Goal: Task Accomplishment & Management: Use online tool/utility

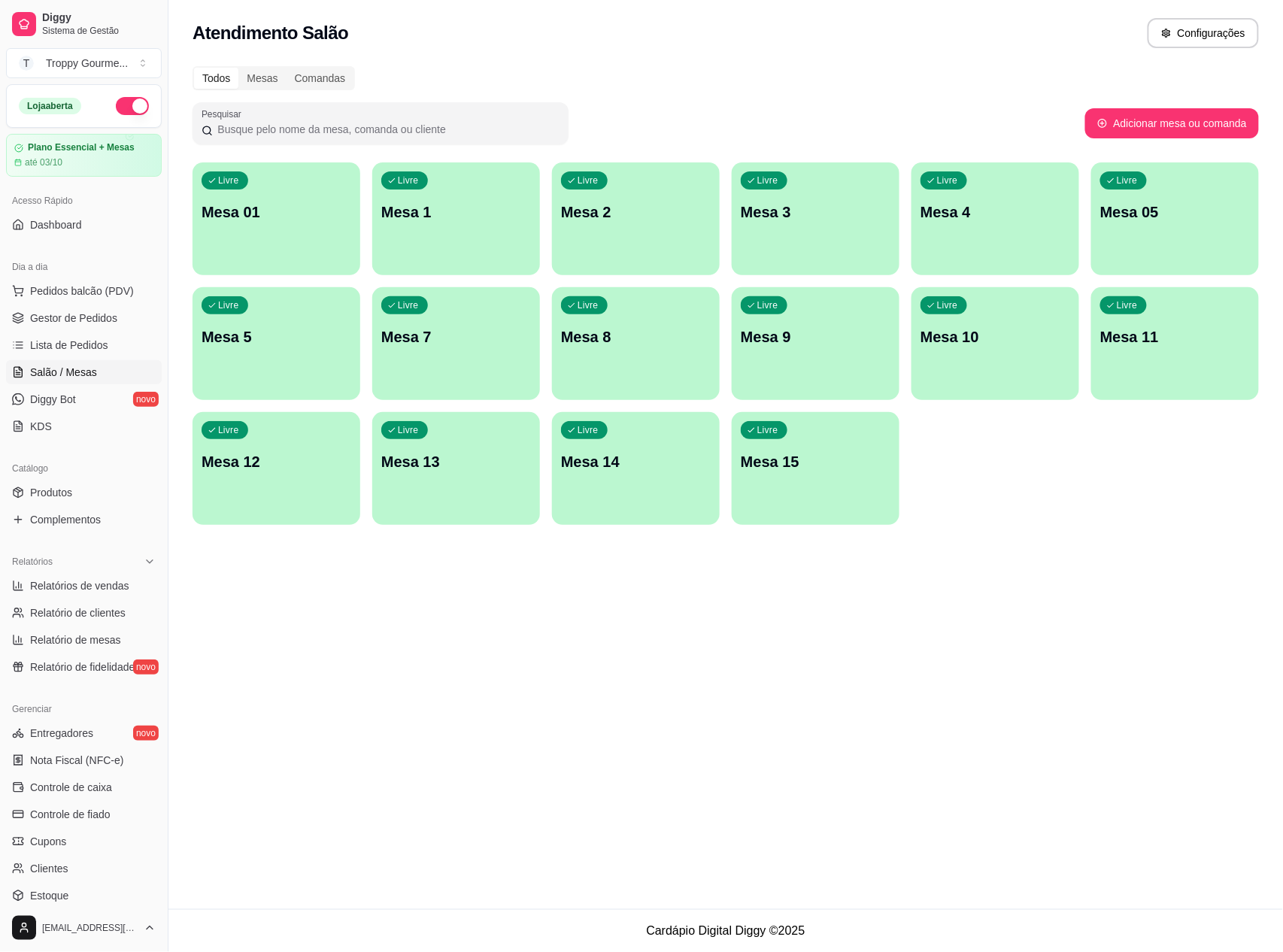
click at [322, 214] on p "Mesa 01" at bounding box center [276, 212] width 149 height 21
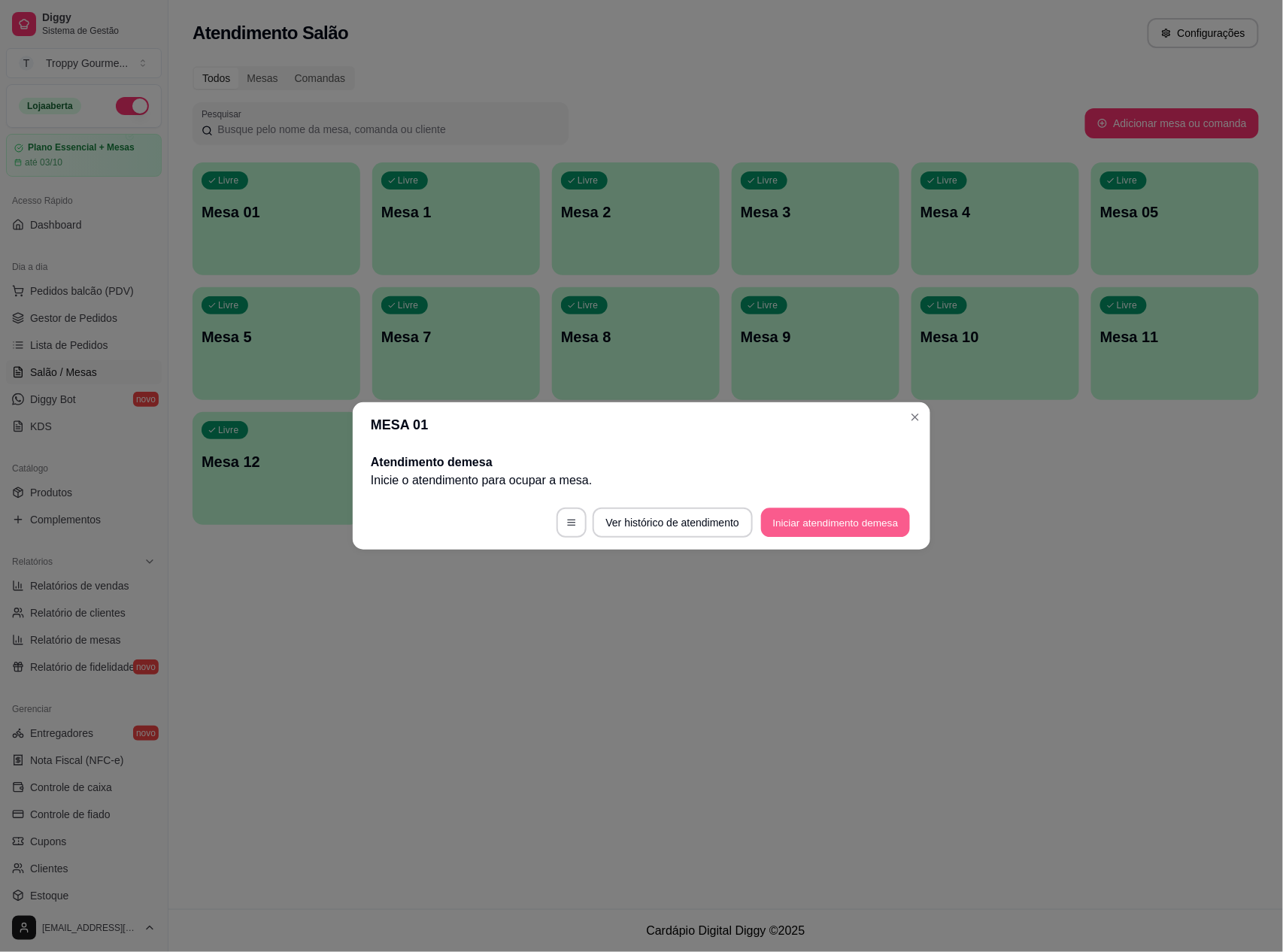
click at [796, 518] on button "Iniciar atendimento de mesa" at bounding box center [835, 523] width 149 height 30
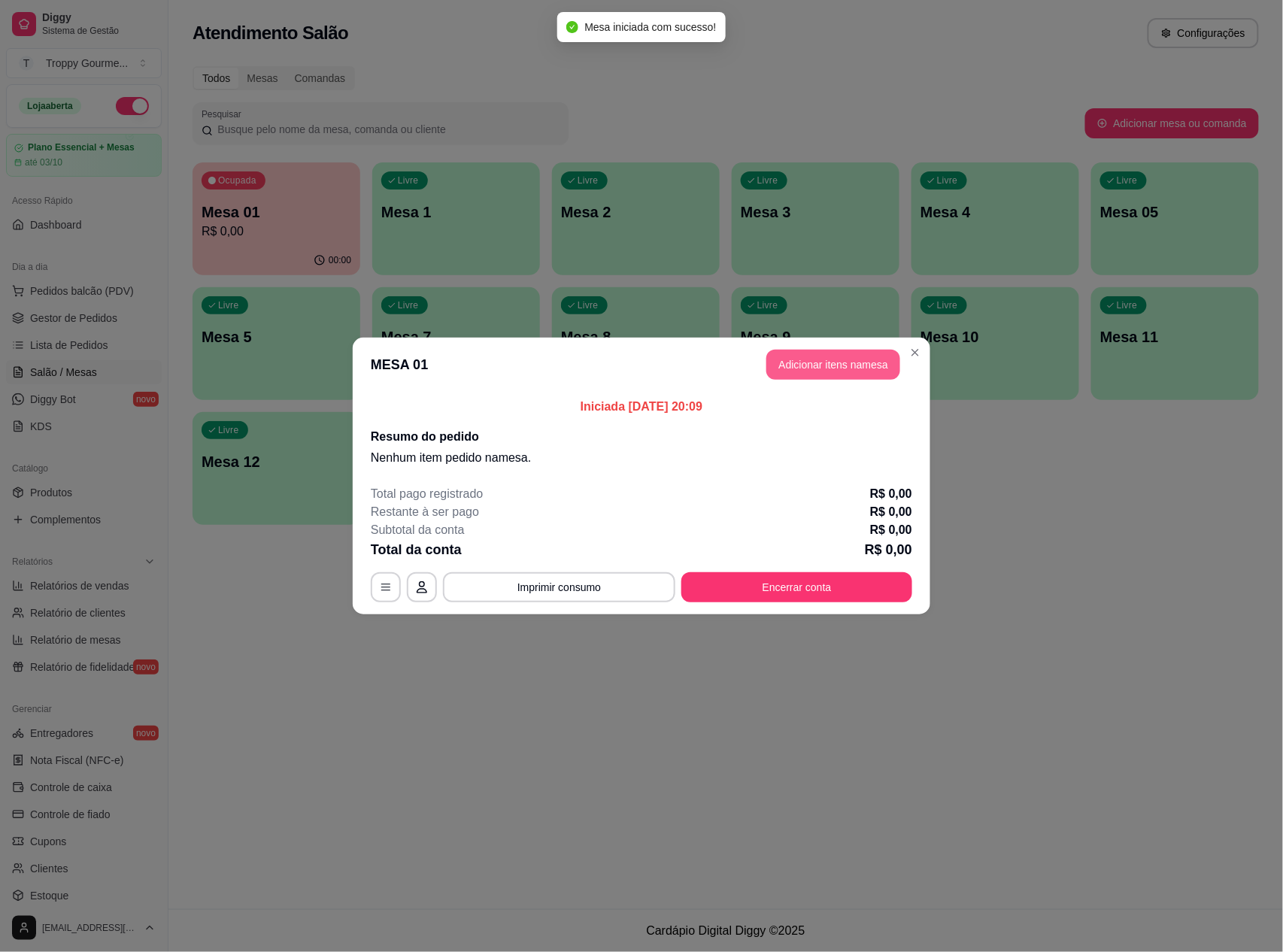
click at [855, 363] on button "Adicionar itens na mesa" at bounding box center [833, 364] width 134 height 30
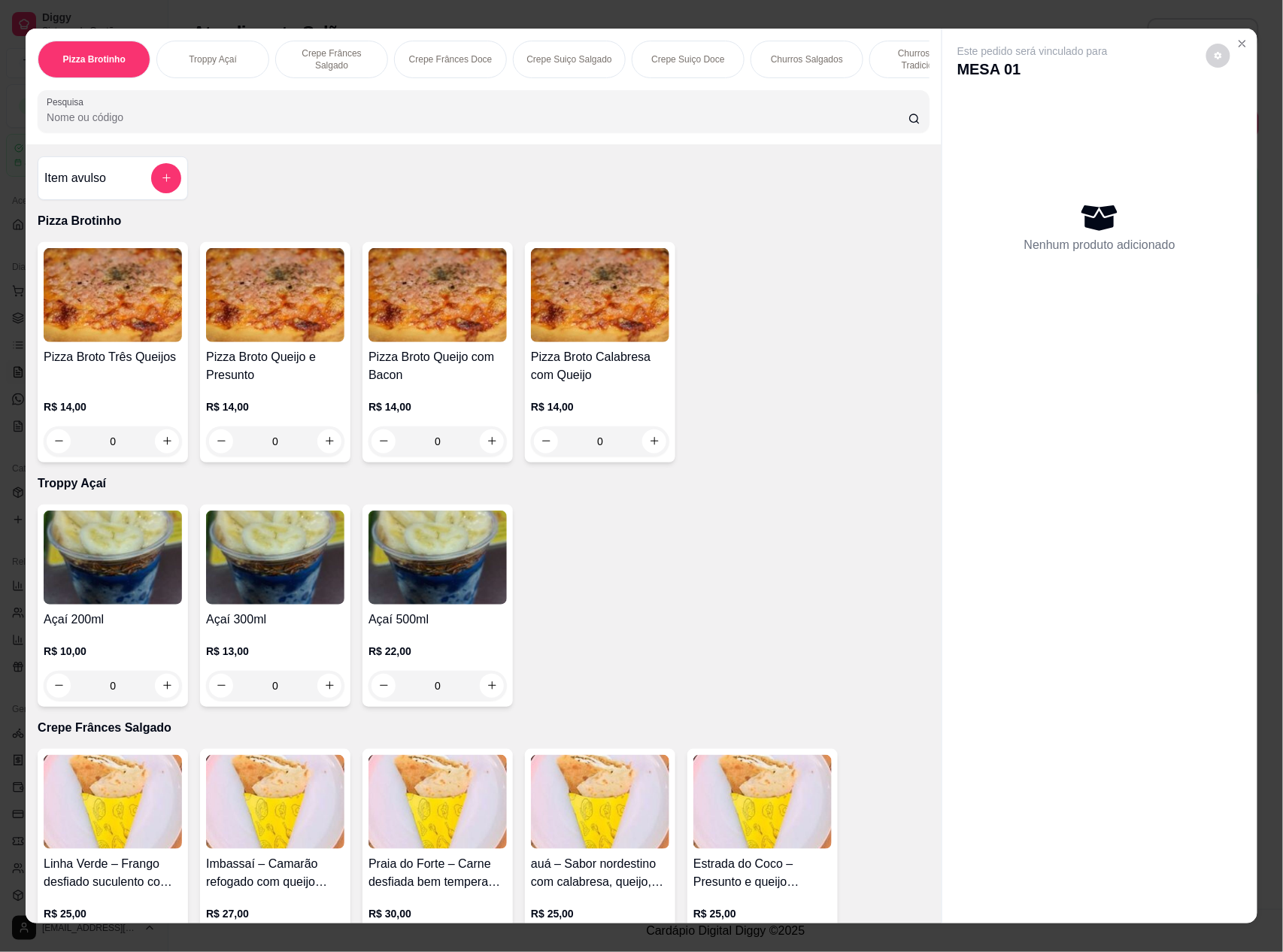
scroll to position [301, 0]
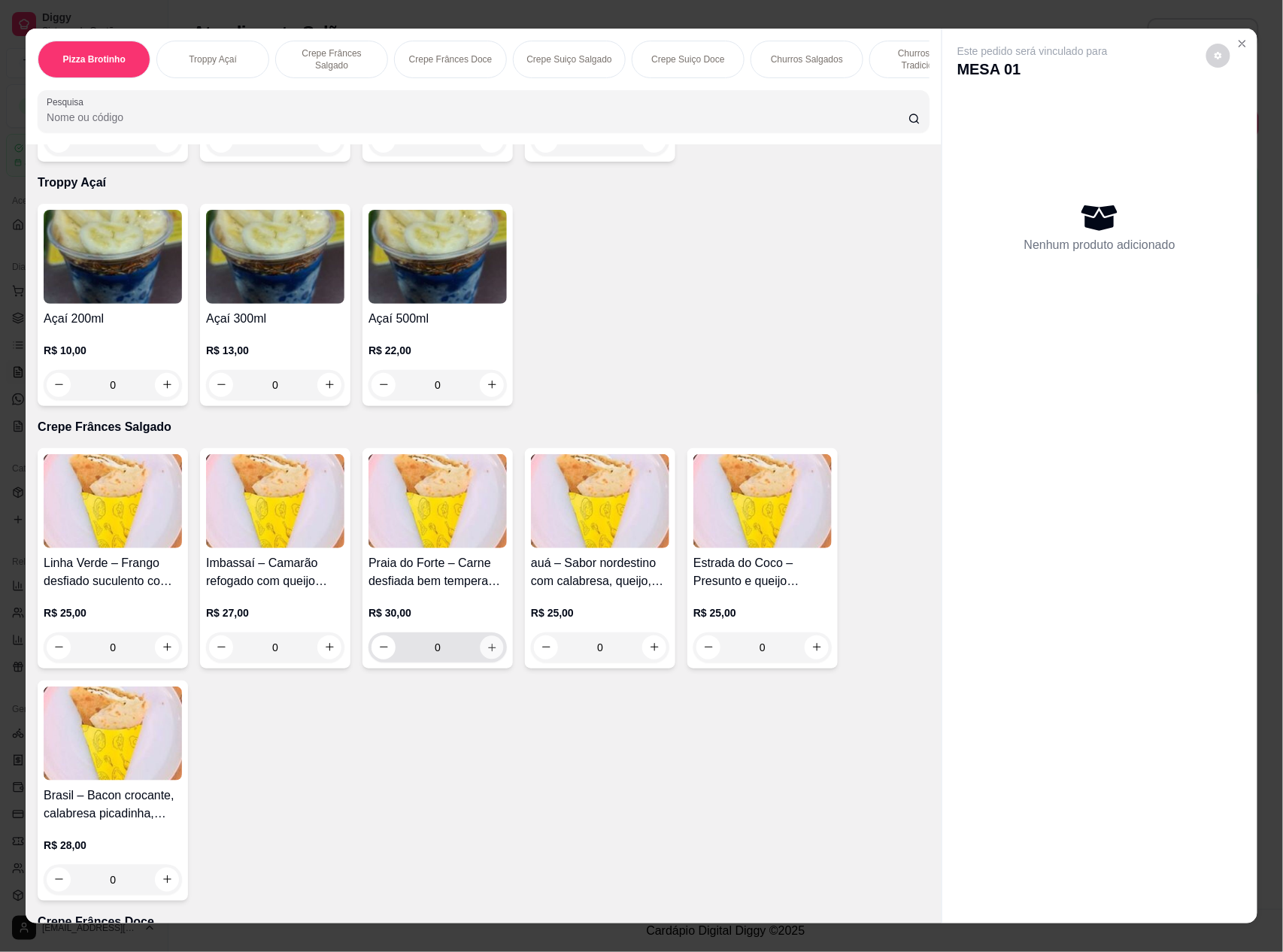
click at [487, 653] on icon "increase-product-quantity" at bounding box center [492, 648] width 11 height 11
type input "1"
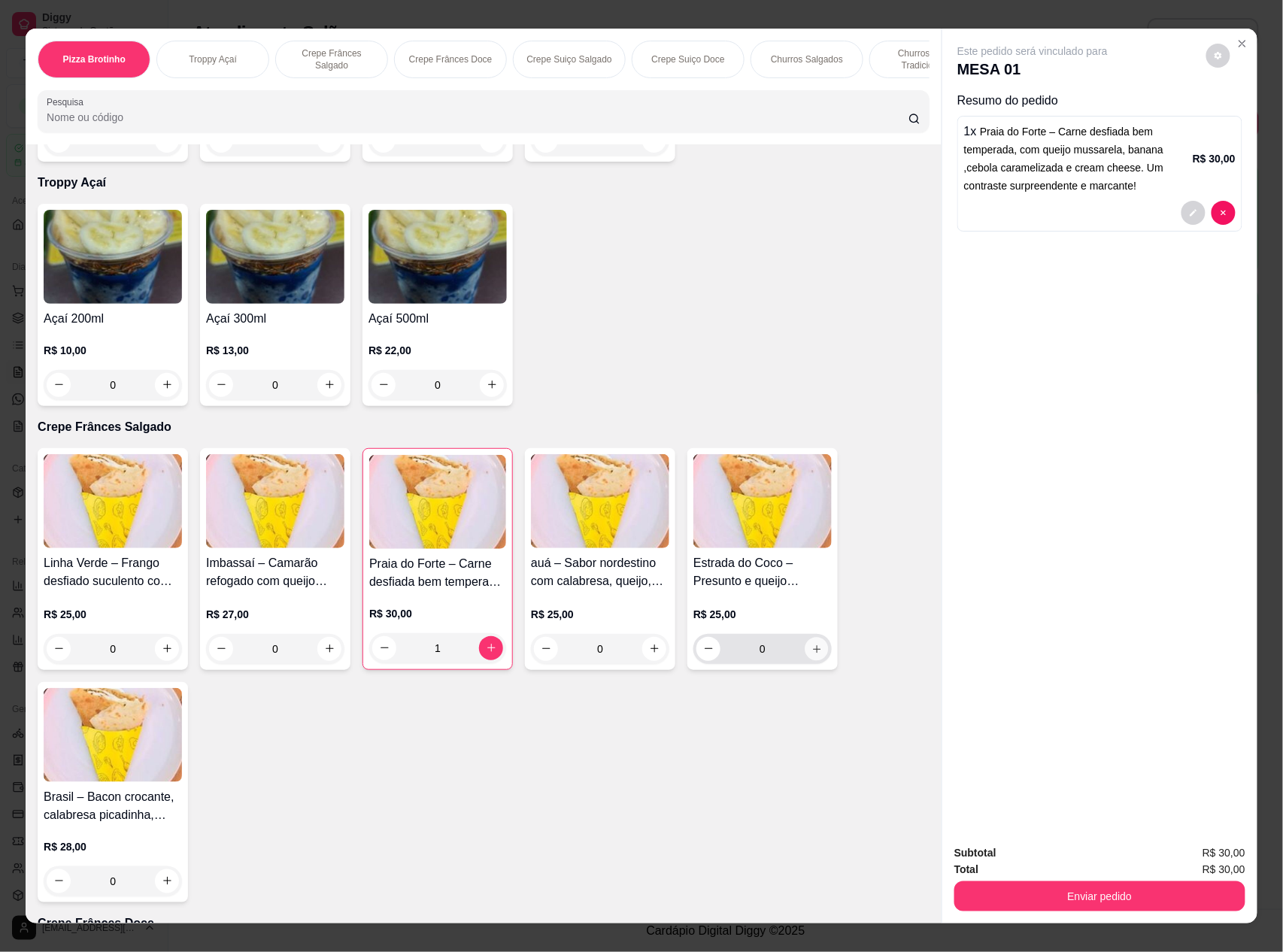
click at [813, 653] on icon "increase-product-quantity" at bounding box center [817, 649] width 7 height 7
type input "1"
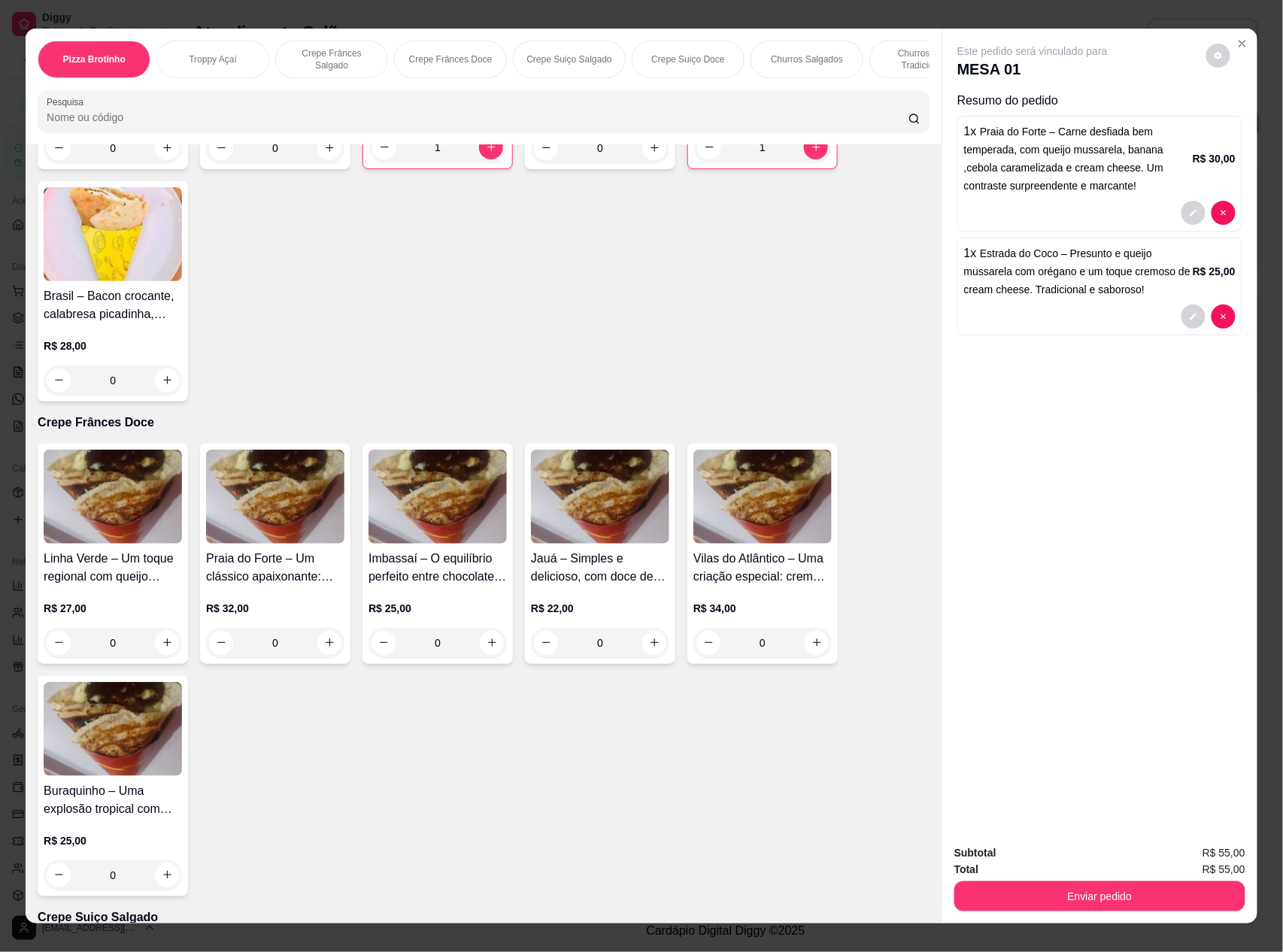
scroll to position [902, 0]
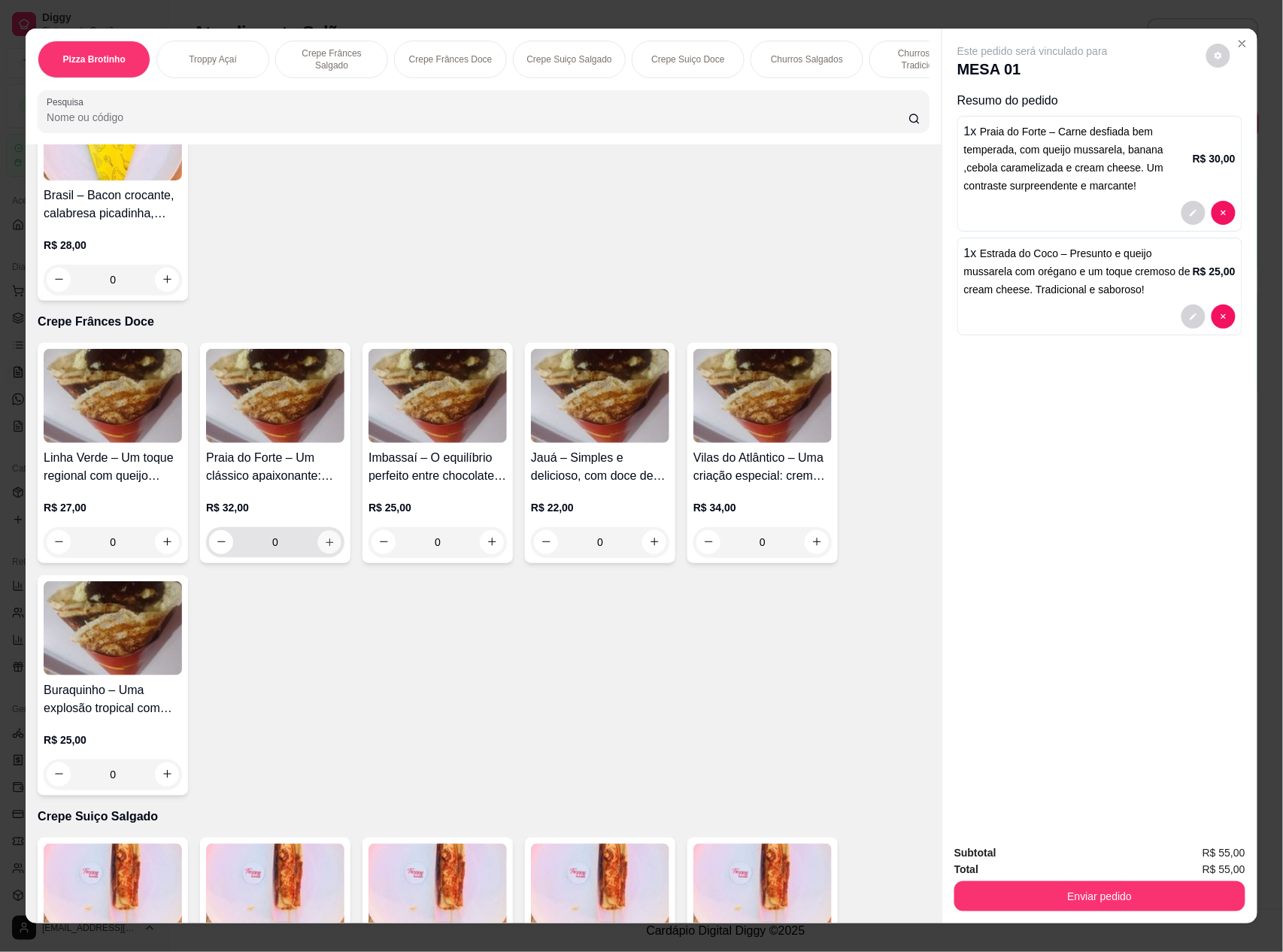
click at [324, 548] on icon "increase-product-quantity" at bounding box center [330, 543] width 11 height 11
type input "1"
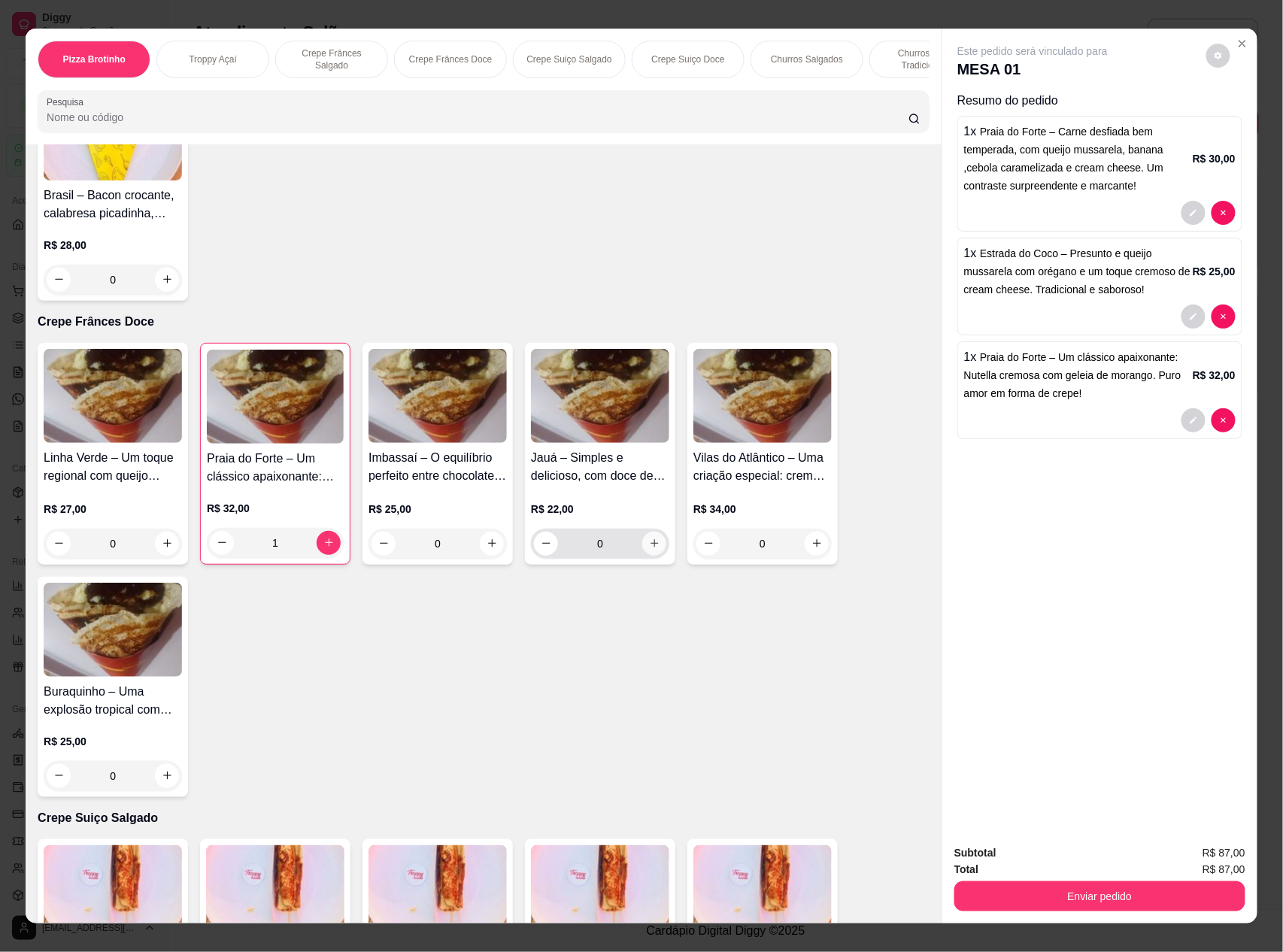
click at [650, 549] on icon "increase-product-quantity" at bounding box center [654, 543] width 11 height 11
type input "1"
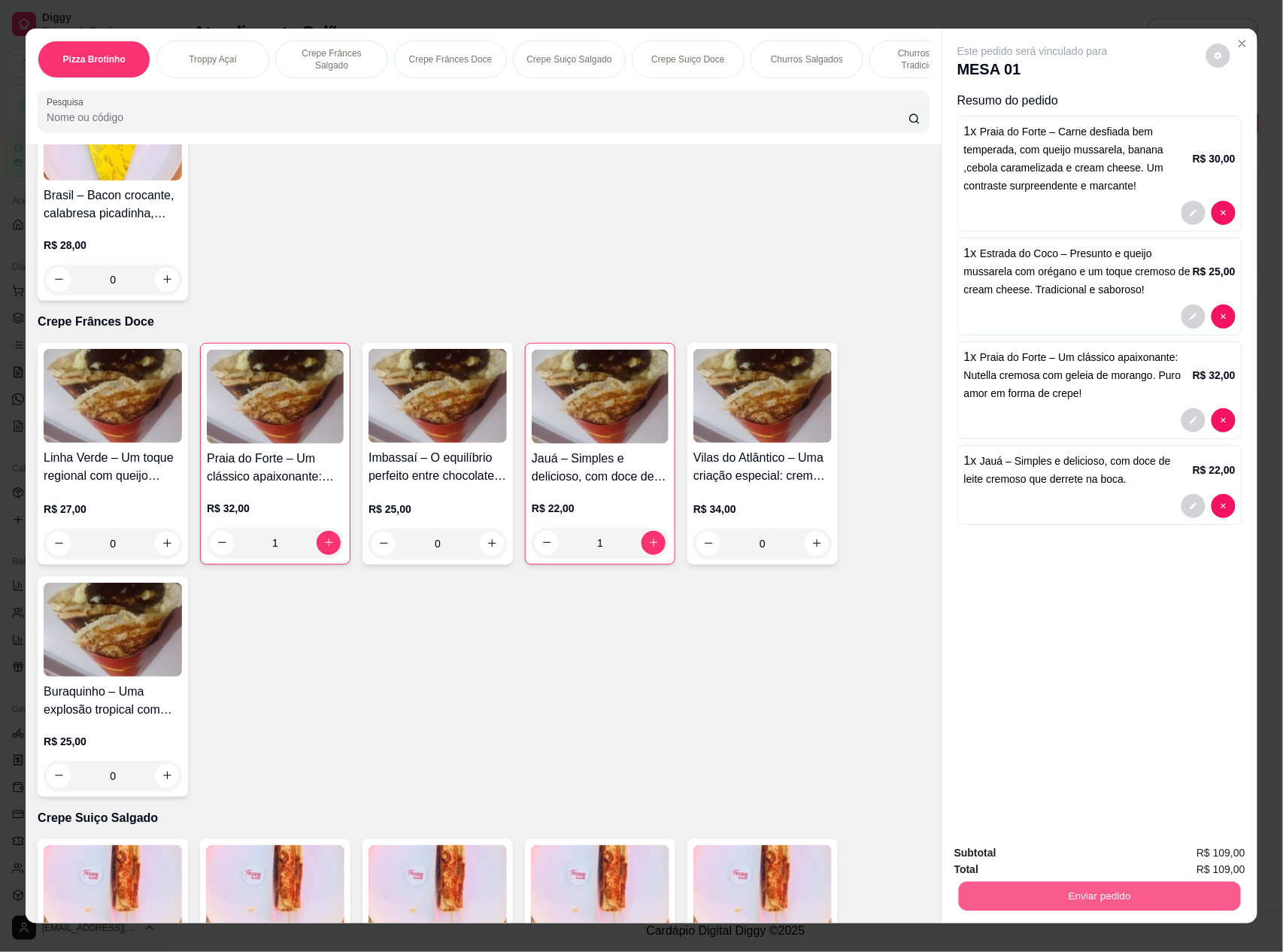
click at [1087, 888] on button "Enviar pedido" at bounding box center [1099, 897] width 282 height 30
click at [1072, 863] on button "Registrar cliente" at bounding box center [1104, 860] width 96 height 28
click at [1056, 889] on button "Enviar pedido" at bounding box center [1099, 897] width 282 height 30
click at [1086, 858] on button "Registrar cliente" at bounding box center [1104, 860] width 96 height 28
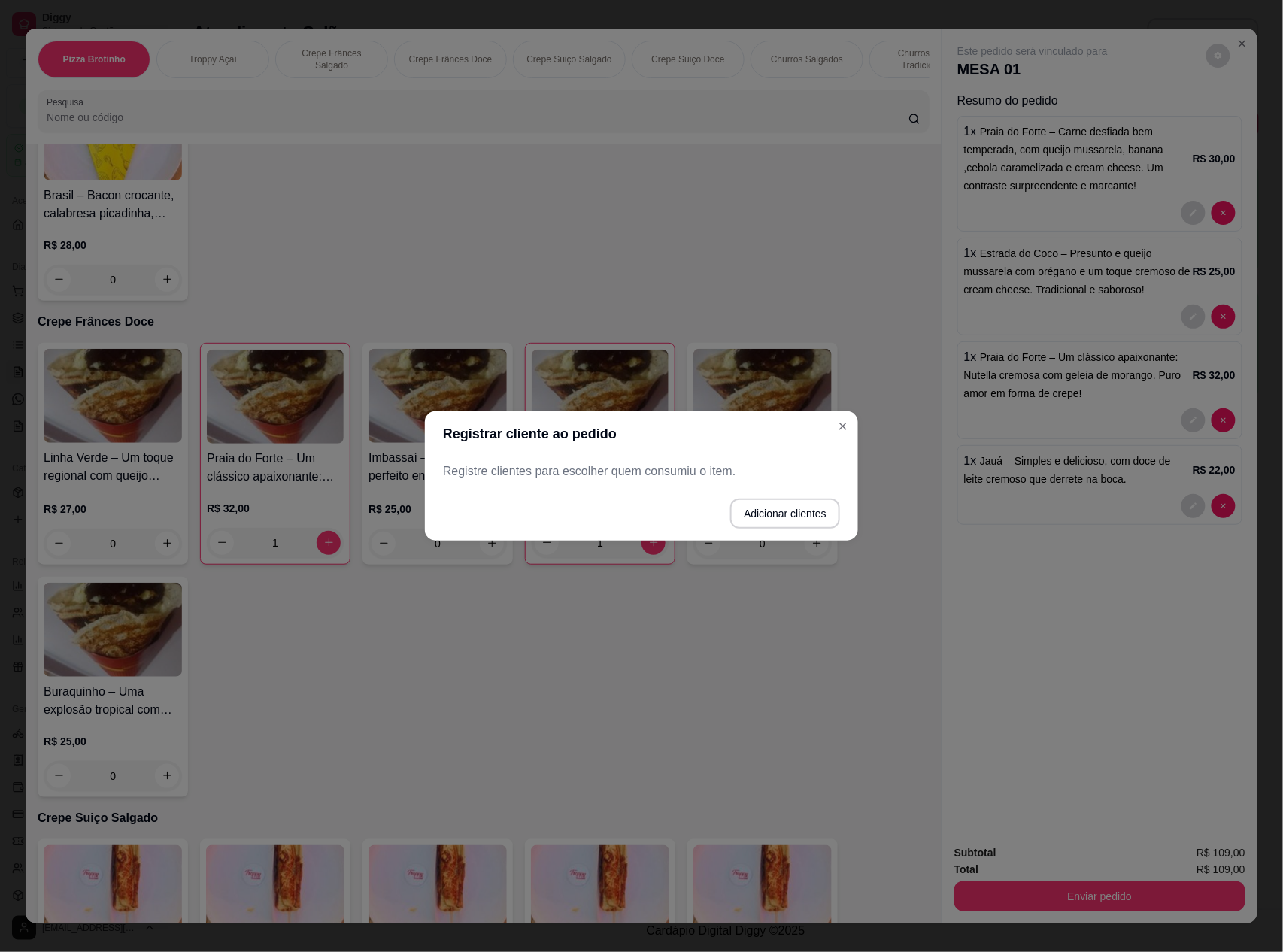
click at [761, 475] on p "Registre clientes para escolher quem consumiu o item." at bounding box center [642, 471] width 397 height 18
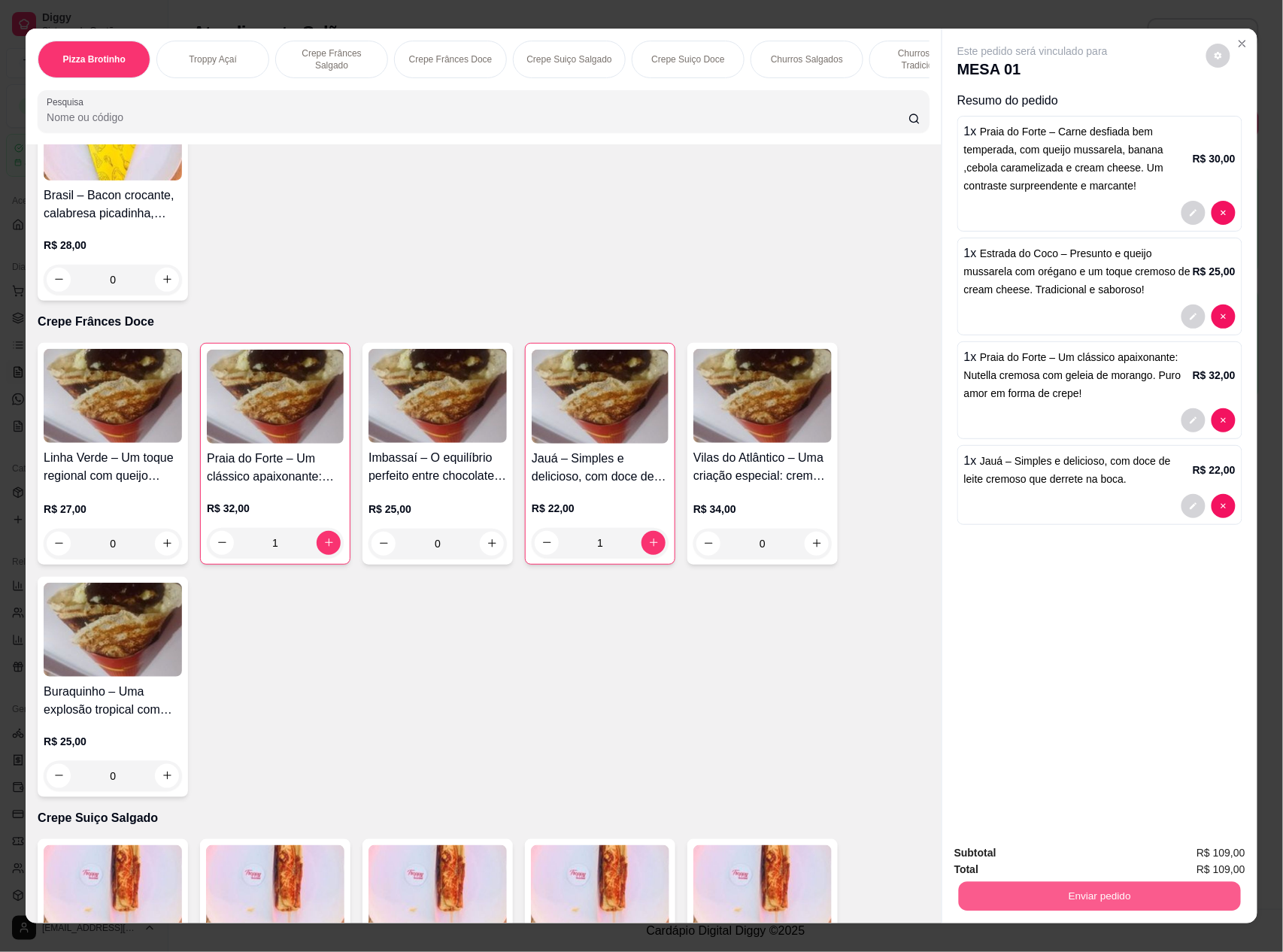
click at [1064, 895] on button "Enviar pedido" at bounding box center [1099, 897] width 282 height 30
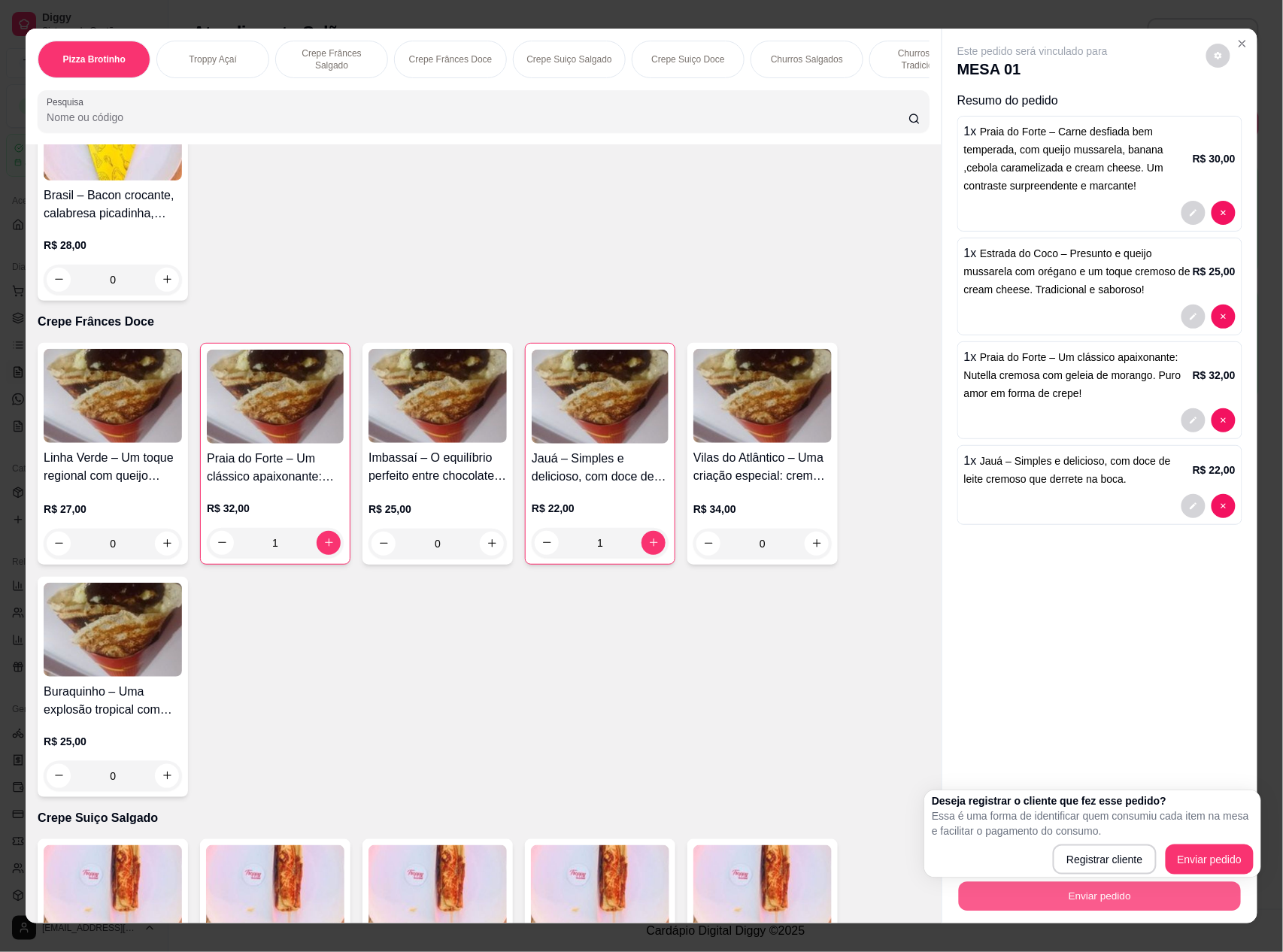
click at [1063, 899] on button "Enviar pedido" at bounding box center [1099, 897] width 282 height 30
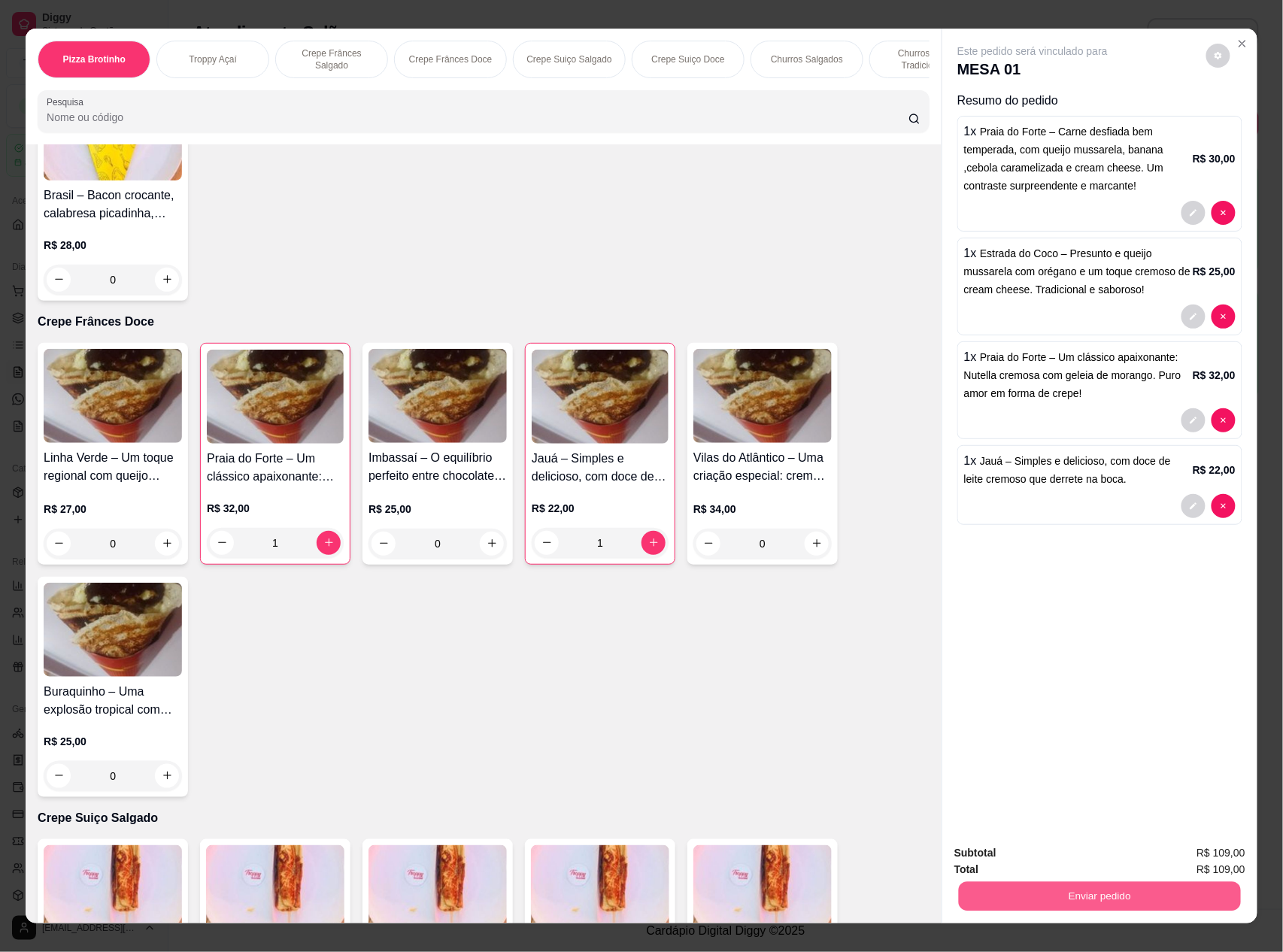
click at [1069, 886] on button "Enviar pedido" at bounding box center [1099, 897] width 282 height 30
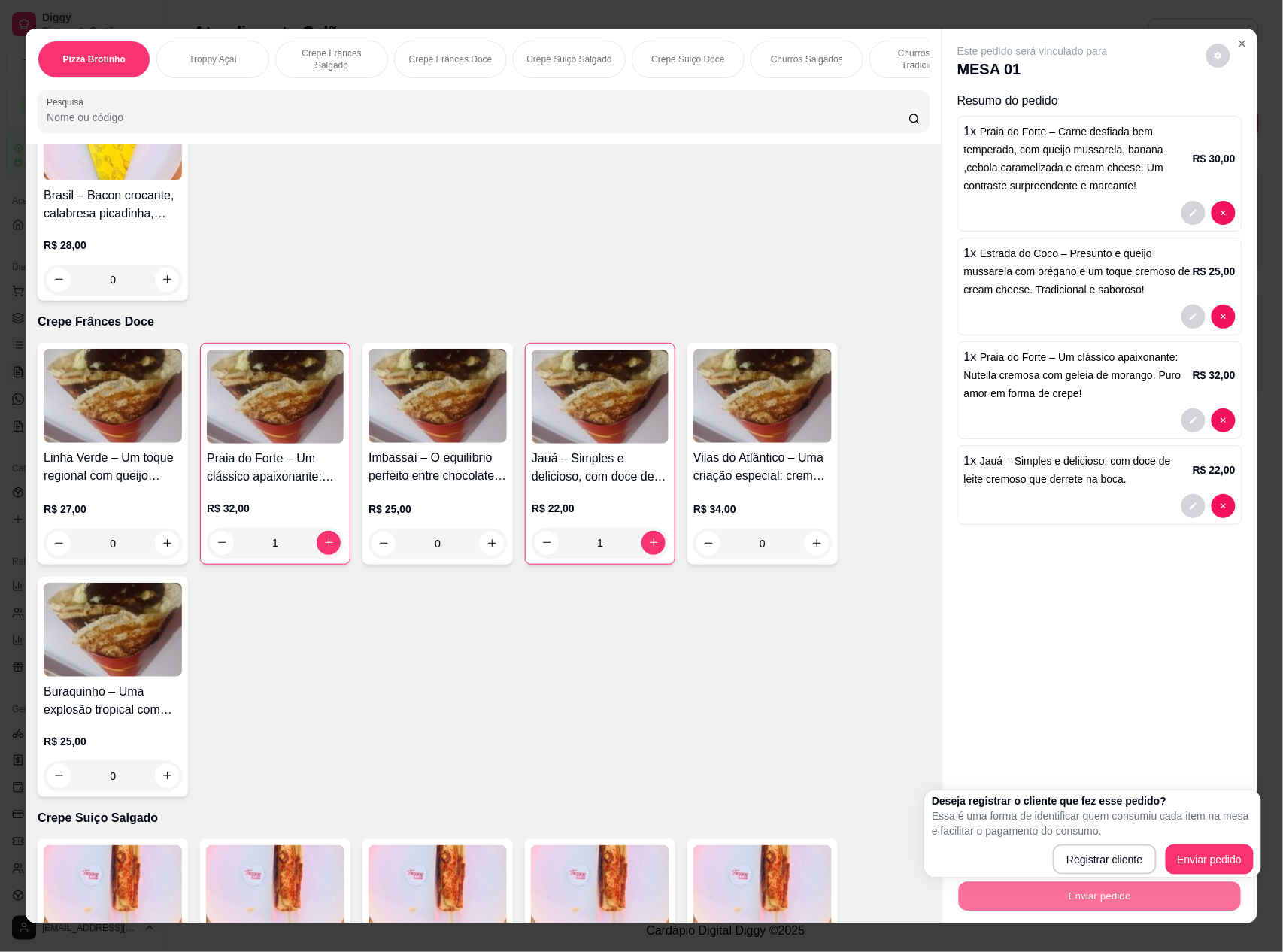
click at [999, 866] on div "Registrar cliente Enviar pedido" at bounding box center [1093, 859] width 322 height 30
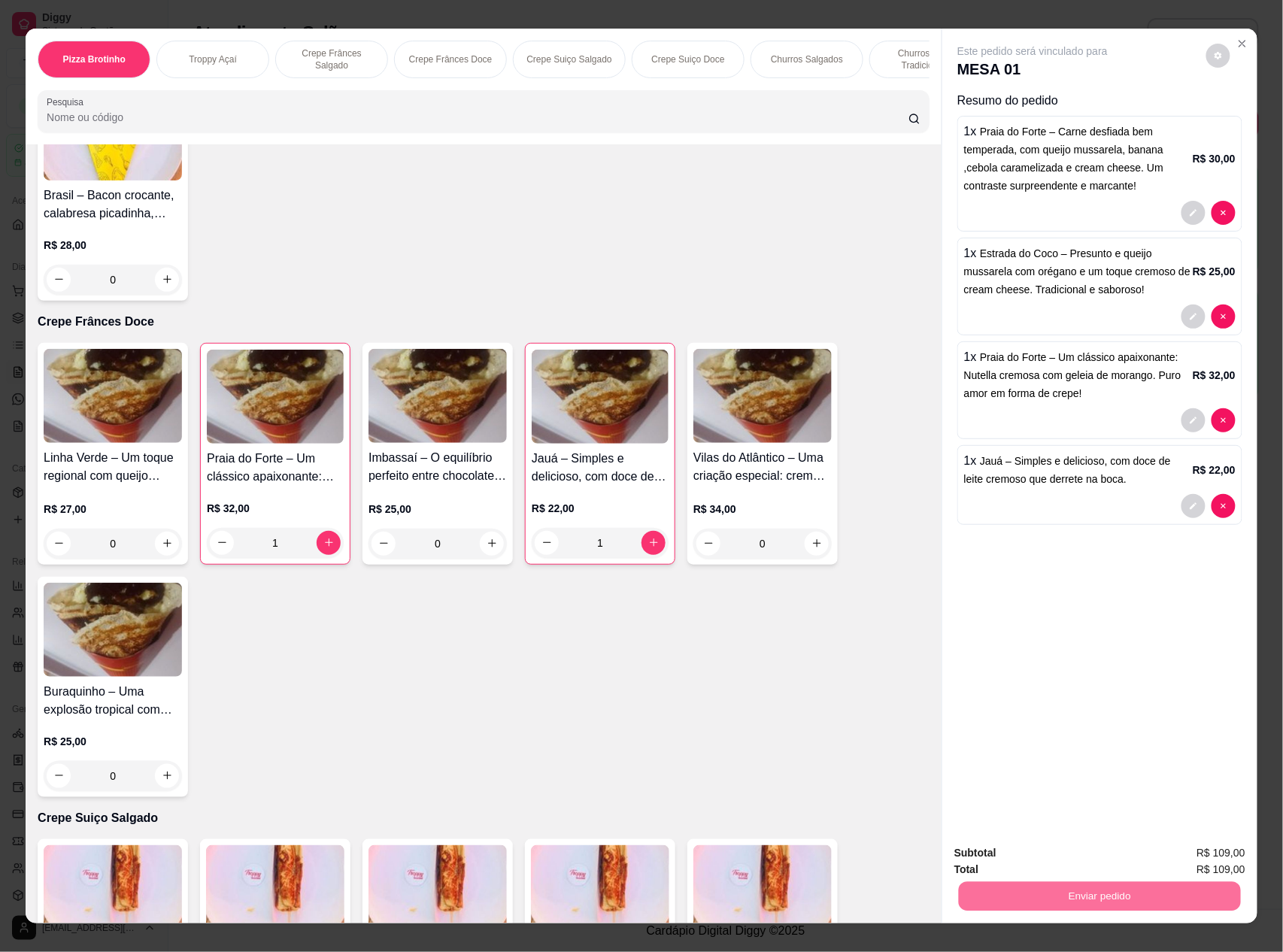
click at [1112, 860] on button "Registrar cliente" at bounding box center [1104, 860] width 96 height 28
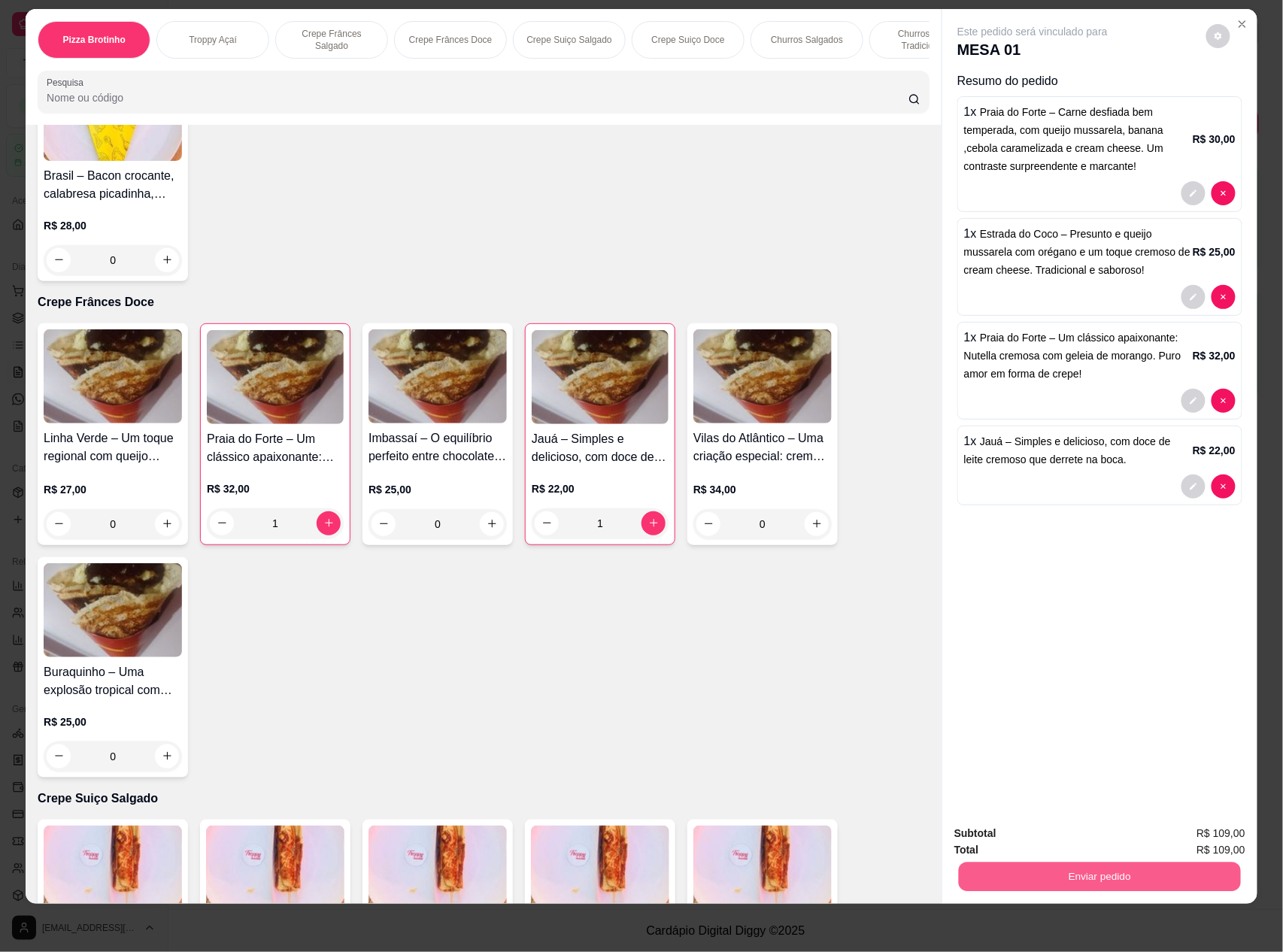
click at [1084, 876] on button "Enviar pedido" at bounding box center [1099, 877] width 282 height 30
click at [1208, 830] on button "Enviar pedido" at bounding box center [1205, 840] width 85 height 29
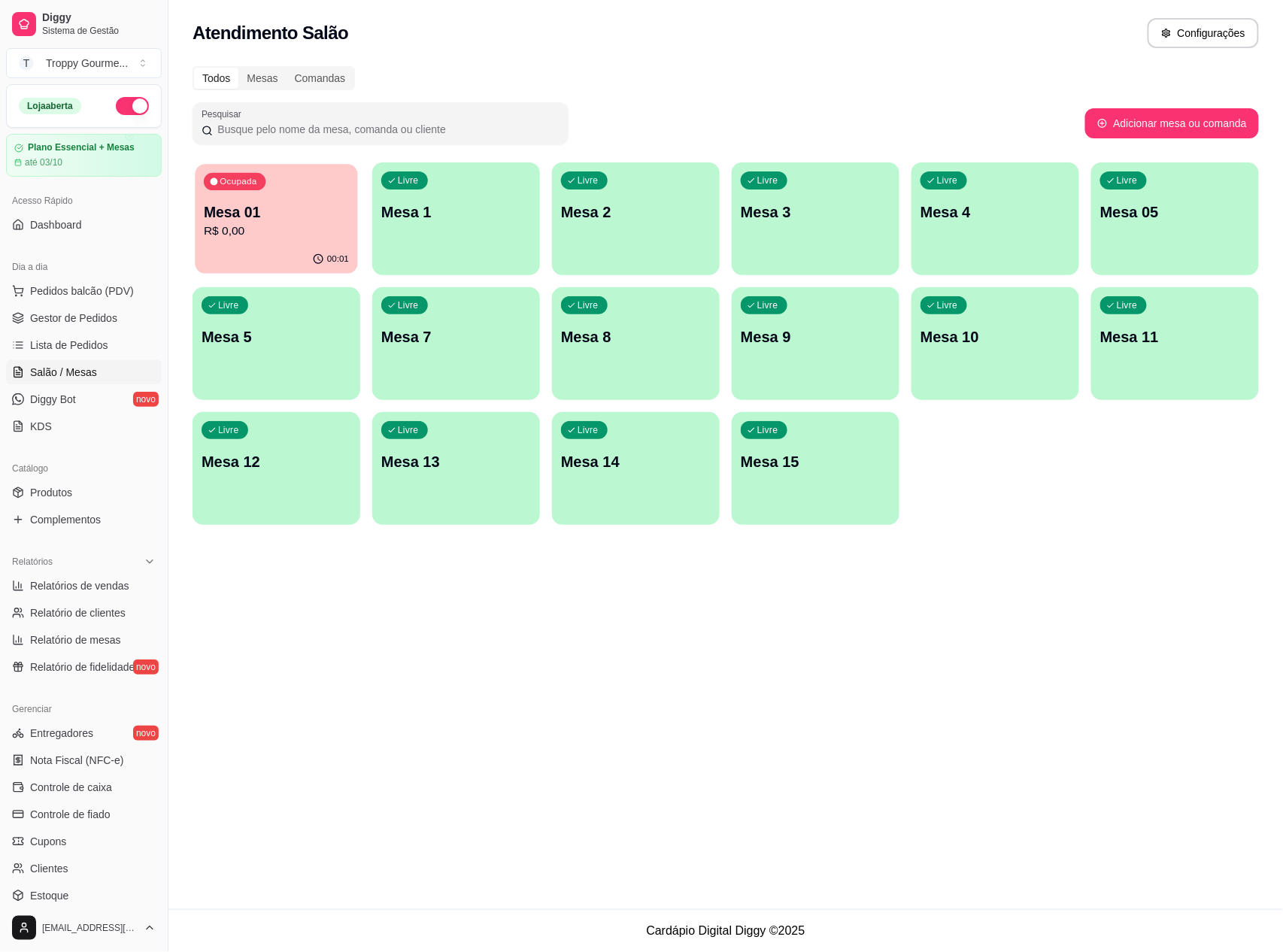
click at [303, 199] on div "Ocupada Mesa 01 R$ 0,00" at bounding box center [276, 204] width 162 height 81
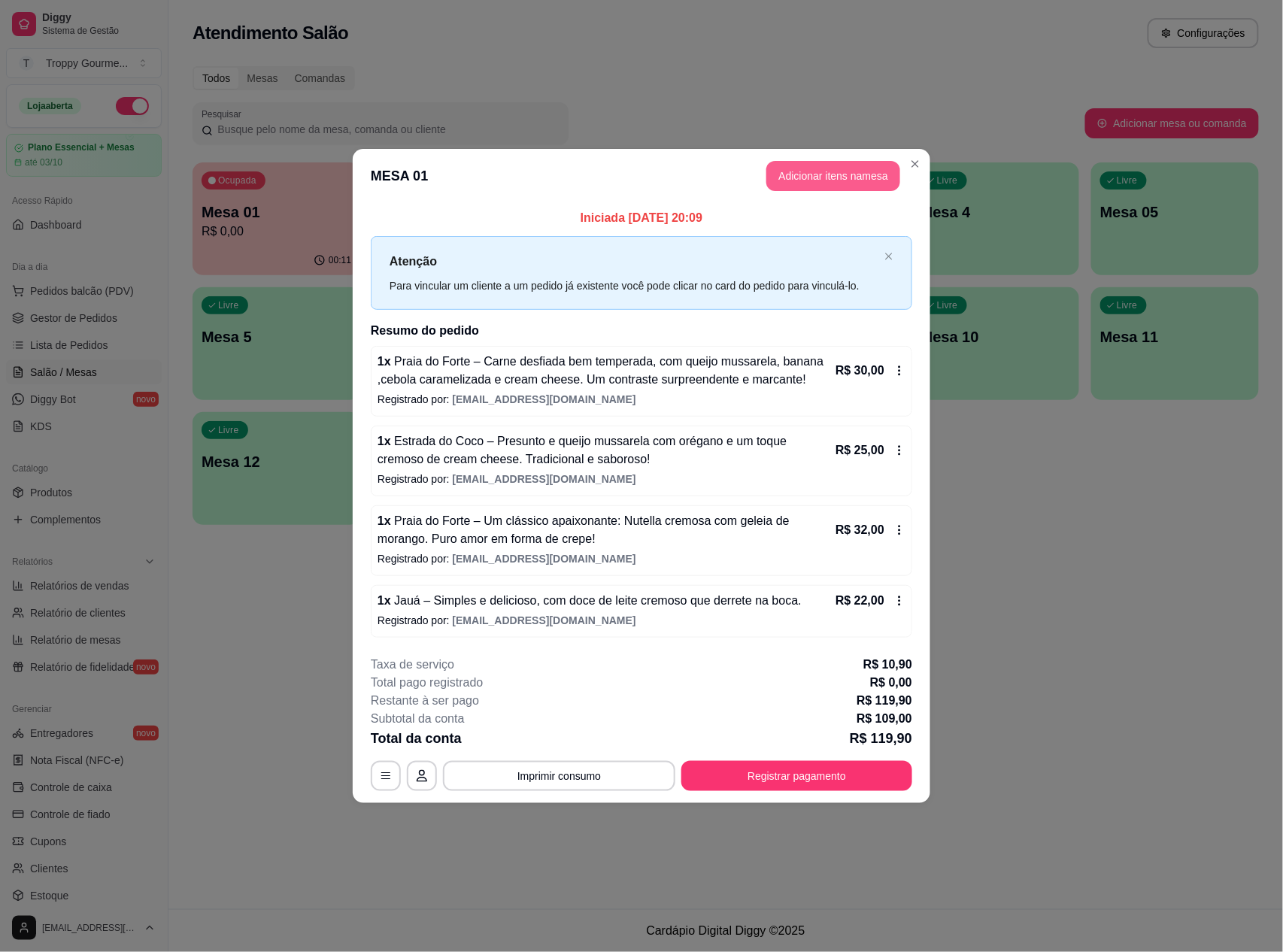
click at [798, 167] on button "Adicionar itens na mesa" at bounding box center [833, 175] width 134 height 30
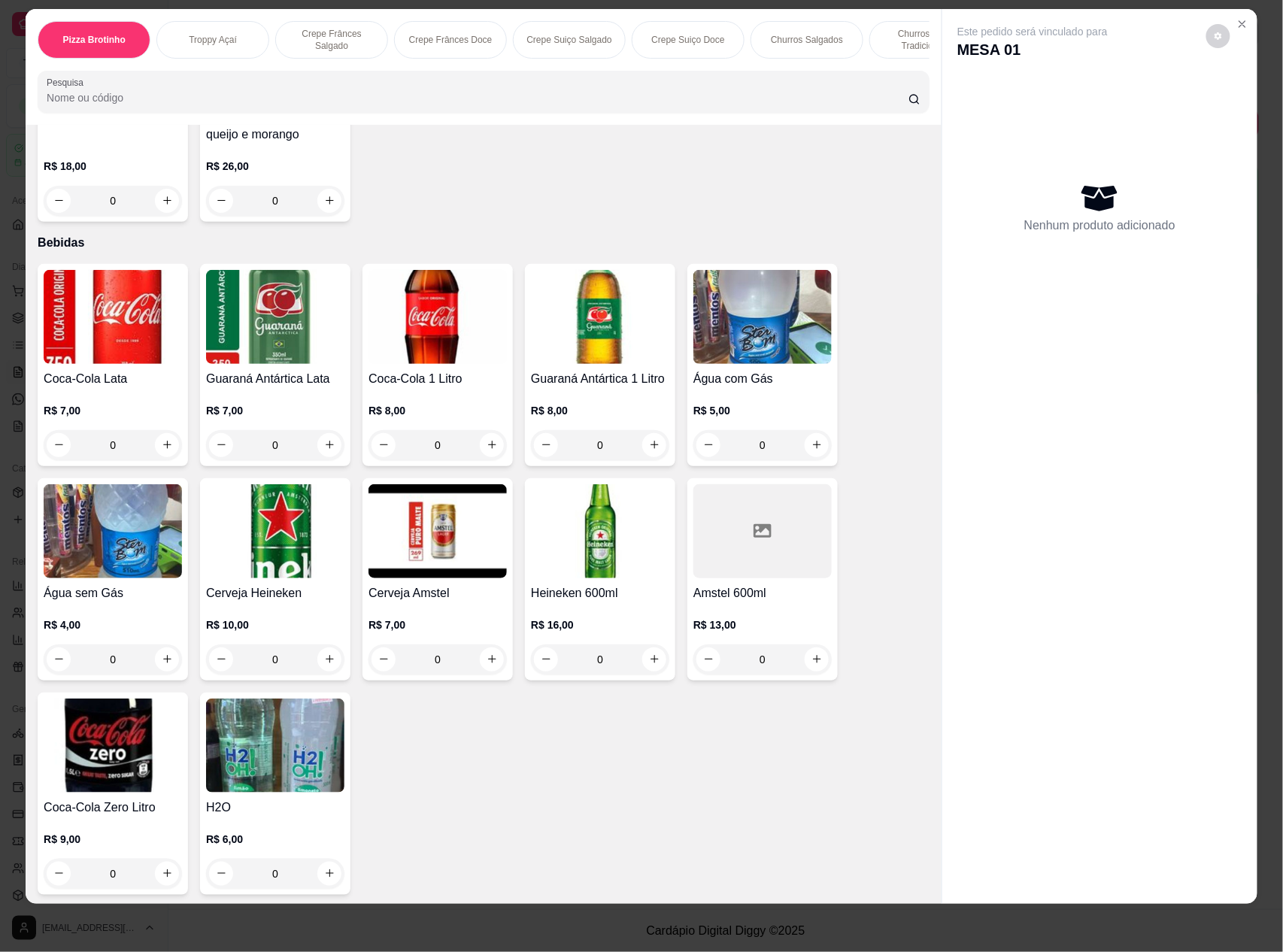
click at [95, 768] on img at bounding box center [112, 745] width 138 height 94
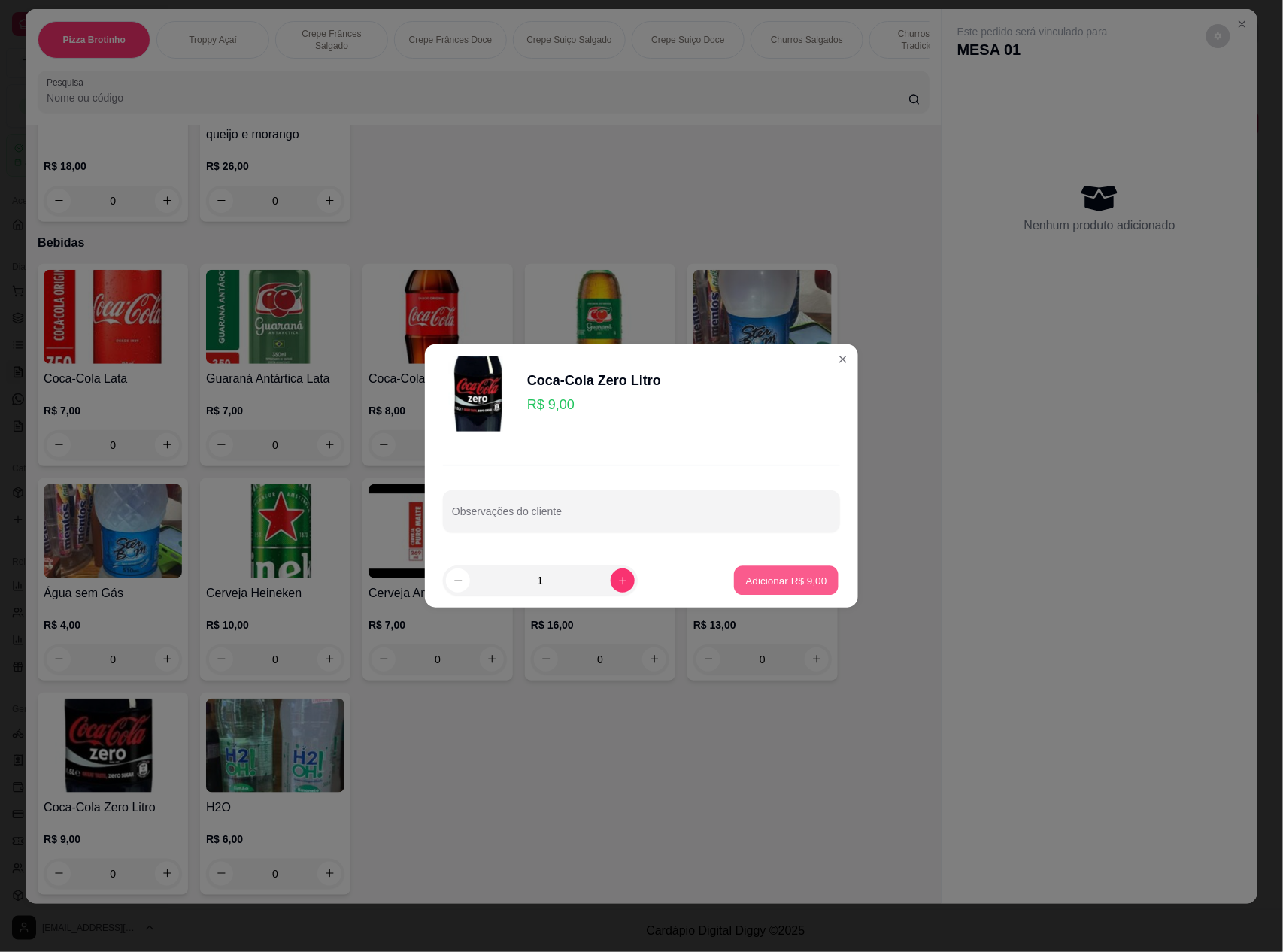
click at [756, 580] on p "Adicionar R$ 9,00" at bounding box center [785, 580] width 81 height 14
type input "1"
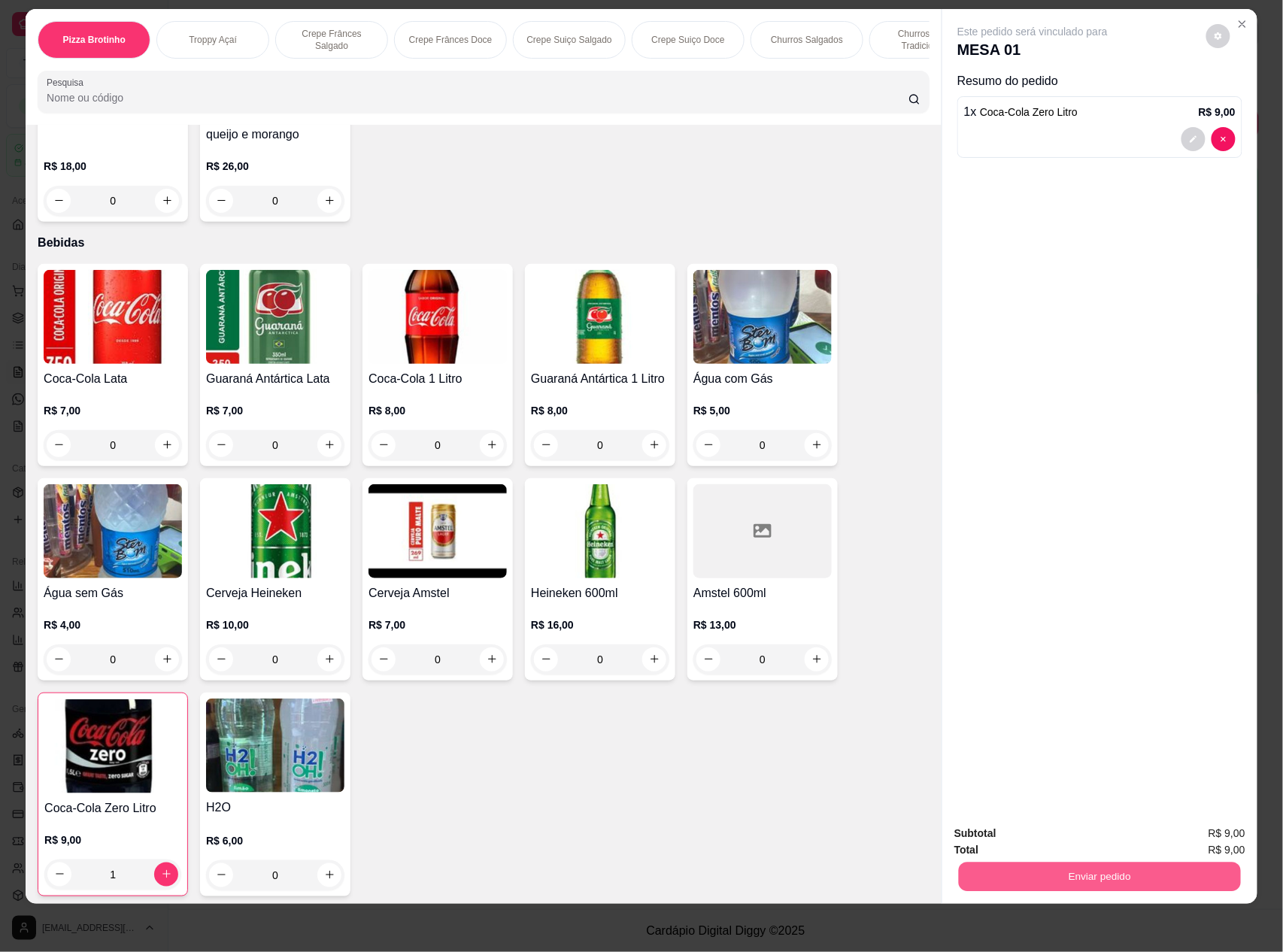
click at [1099, 869] on button "Enviar pedido" at bounding box center [1099, 877] width 282 height 30
click at [1232, 833] on button "Enviar pedido" at bounding box center [1205, 840] width 85 height 29
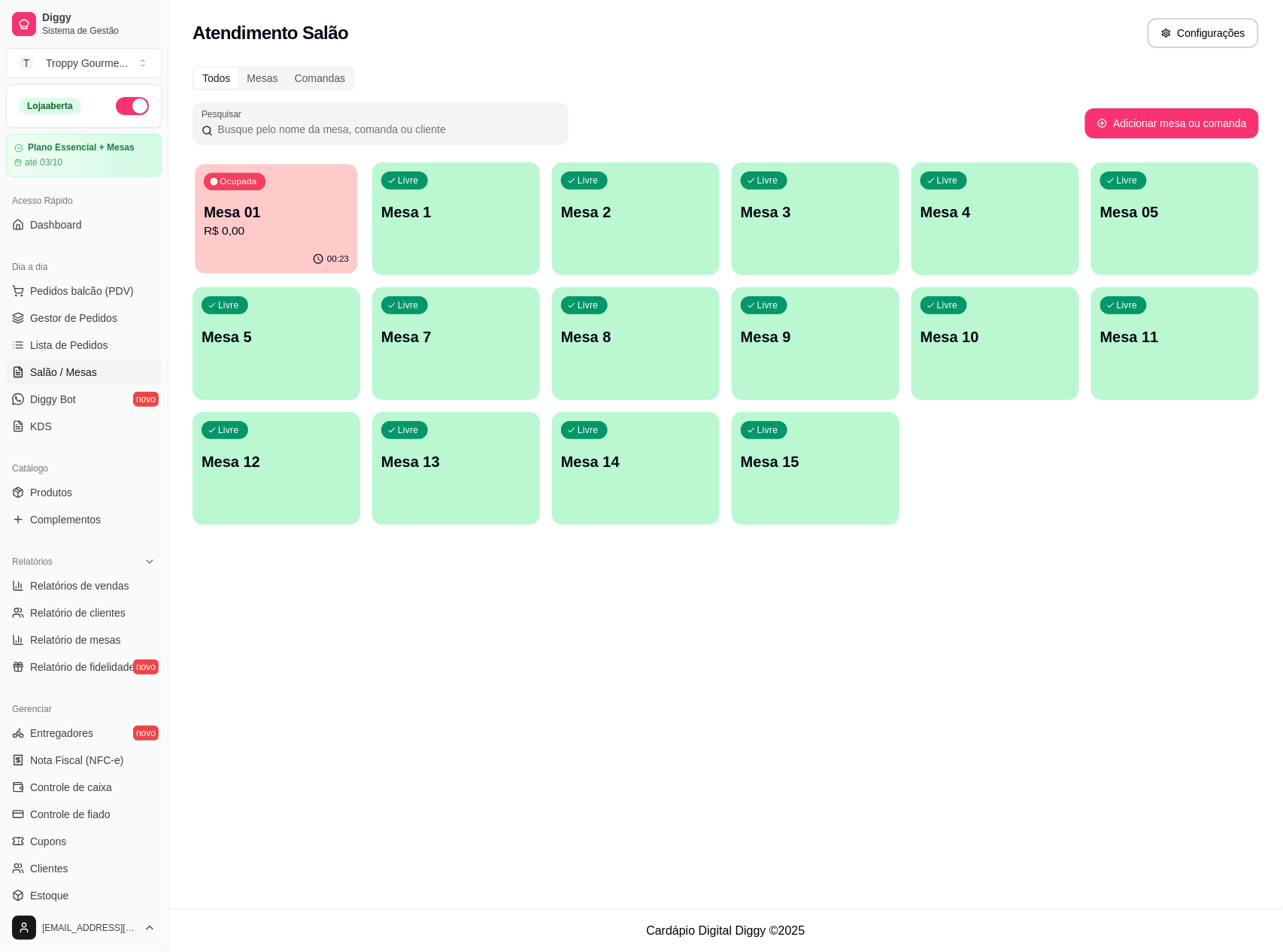
click at [303, 215] on p "Mesa 01" at bounding box center [276, 212] width 145 height 20
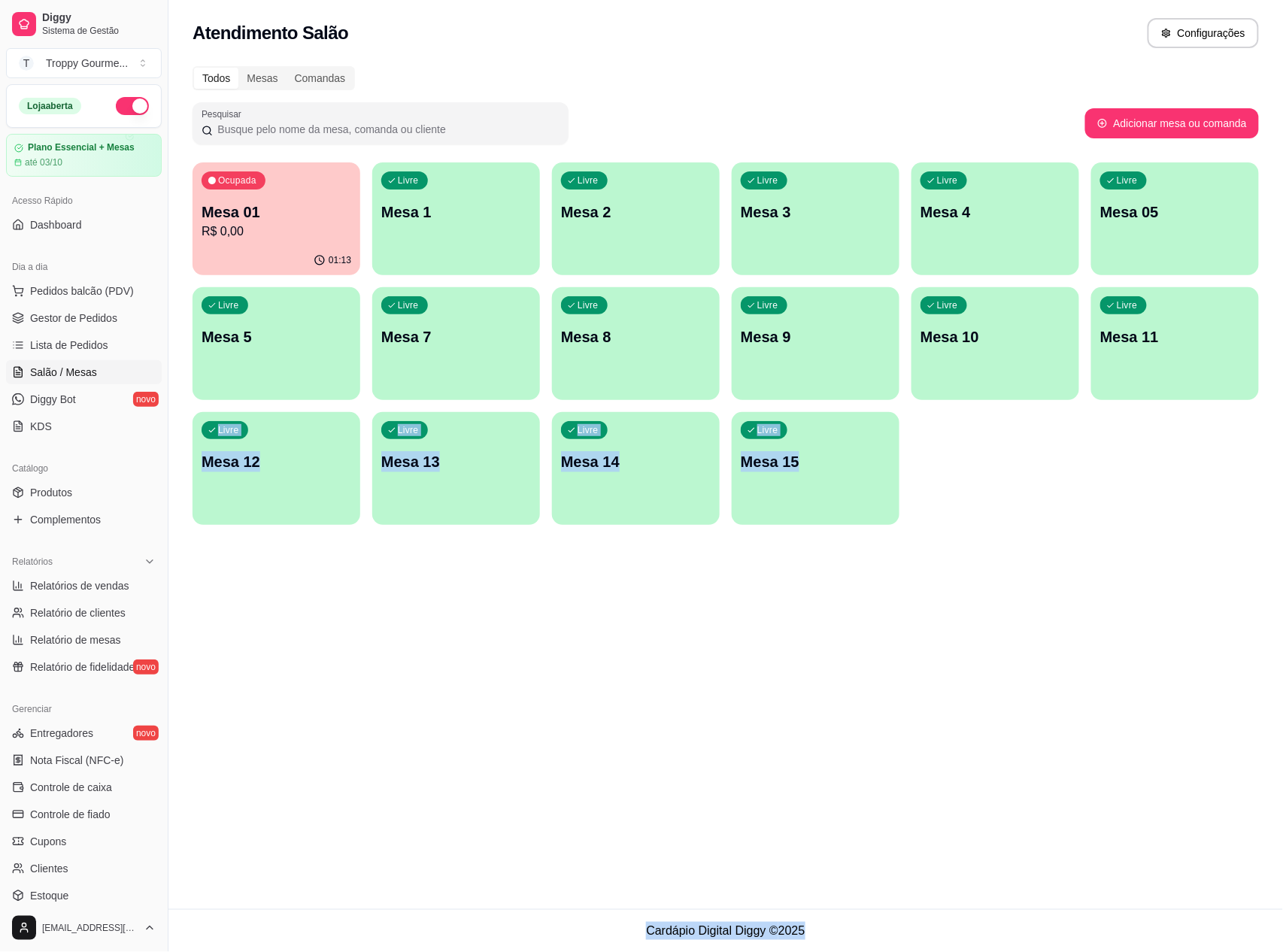
drag, startPoint x: 1199, startPoint y: 653, endPoint x: 830, endPoint y: 942, distance: 468.7
click at [928, 921] on main "Toggle Sidebar Sistema de Gestão Diggy Atendimento Salão Configurações Todos Me…" at bounding box center [726, 476] width 1114 height 952
